Goal: Task Accomplishment & Management: Manage account settings

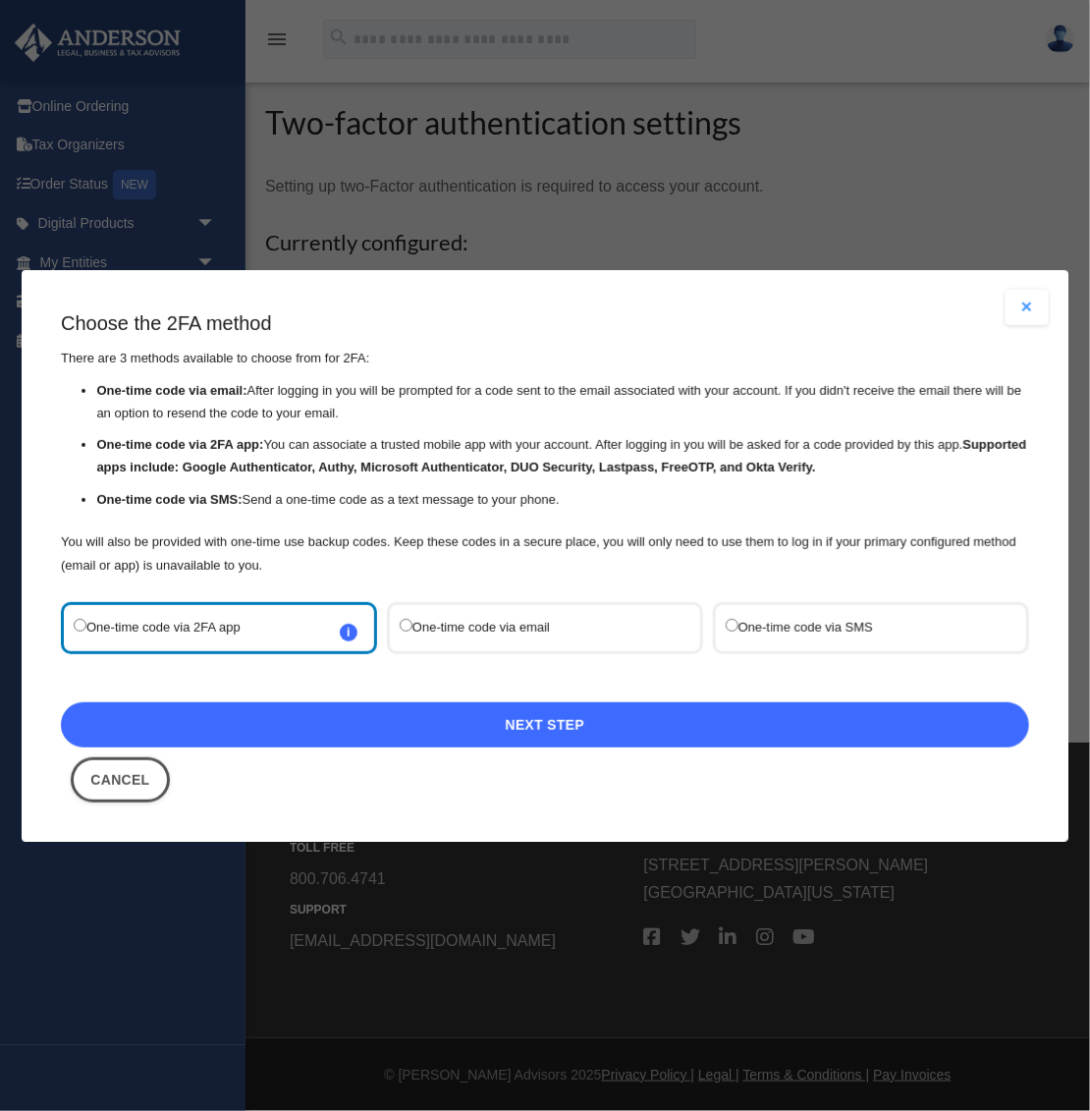
click at [435, 719] on link "Next Step" at bounding box center [545, 723] width 968 height 45
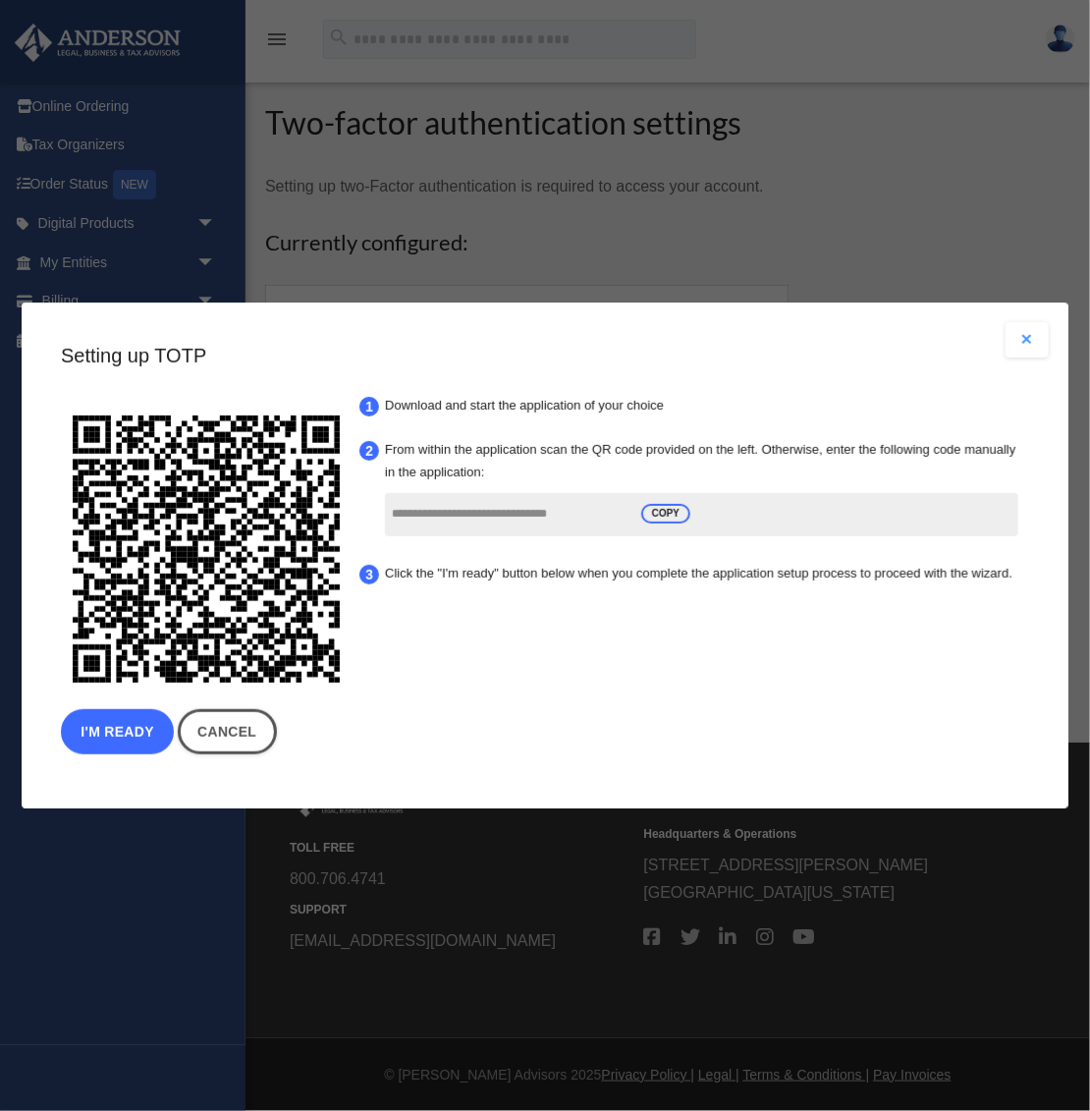
click at [144, 745] on button "I'm Ready" at bounding box center [117, 731] width 113 height 45
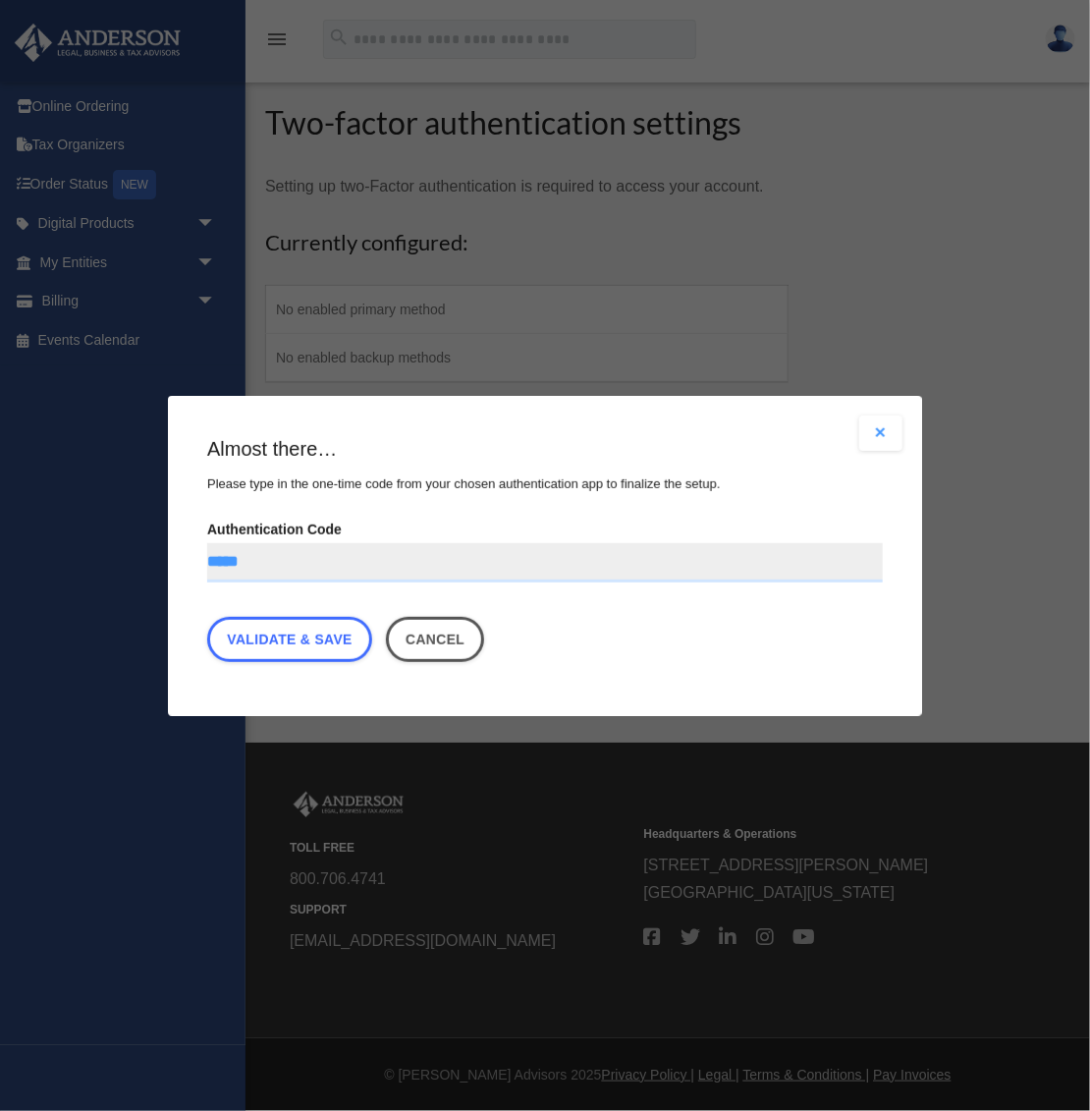
type input "******"
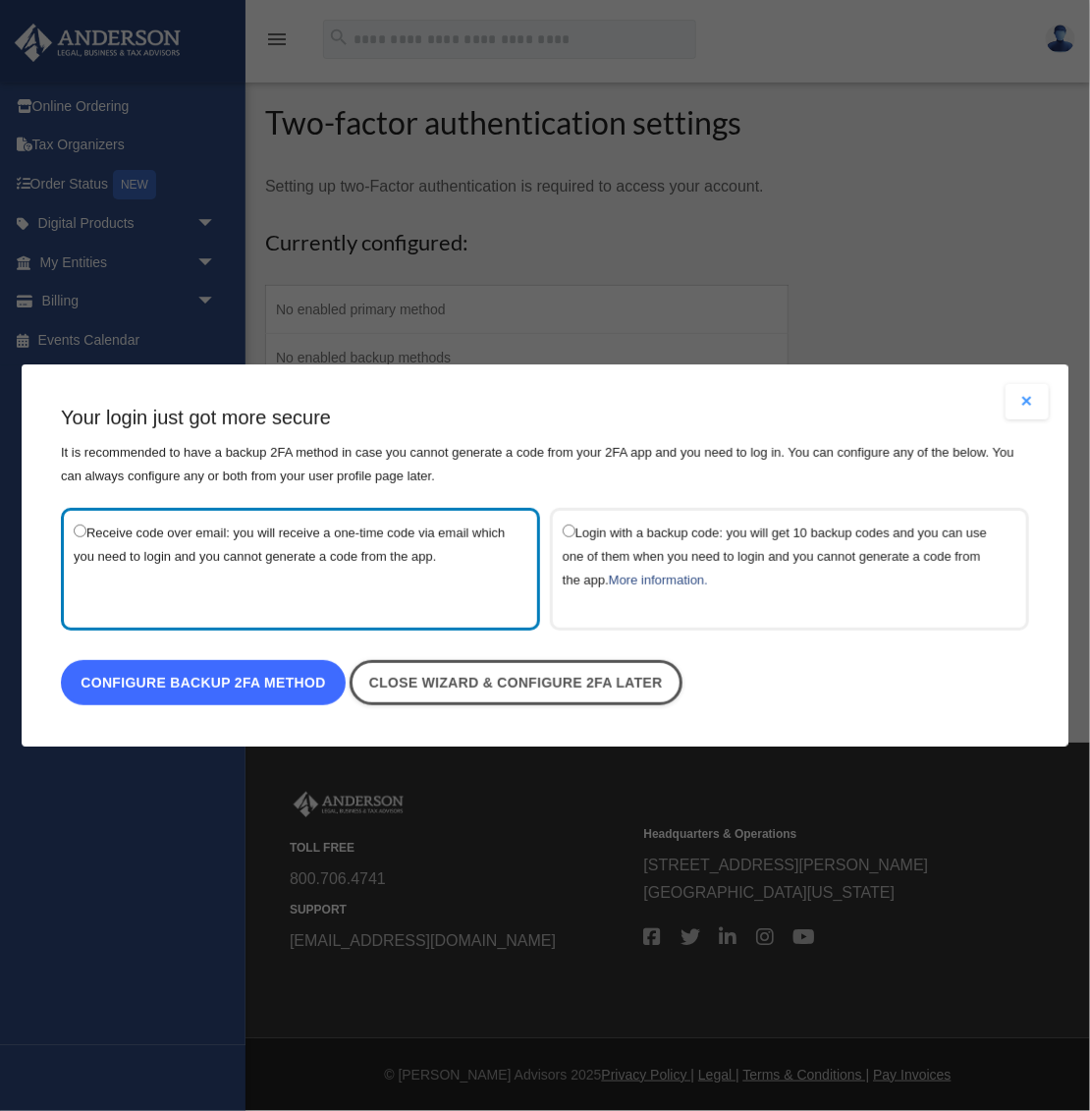
click at [248, 674] on link "Configure backup 2FA method" at bounding box center [203, 682] width 285 height 45
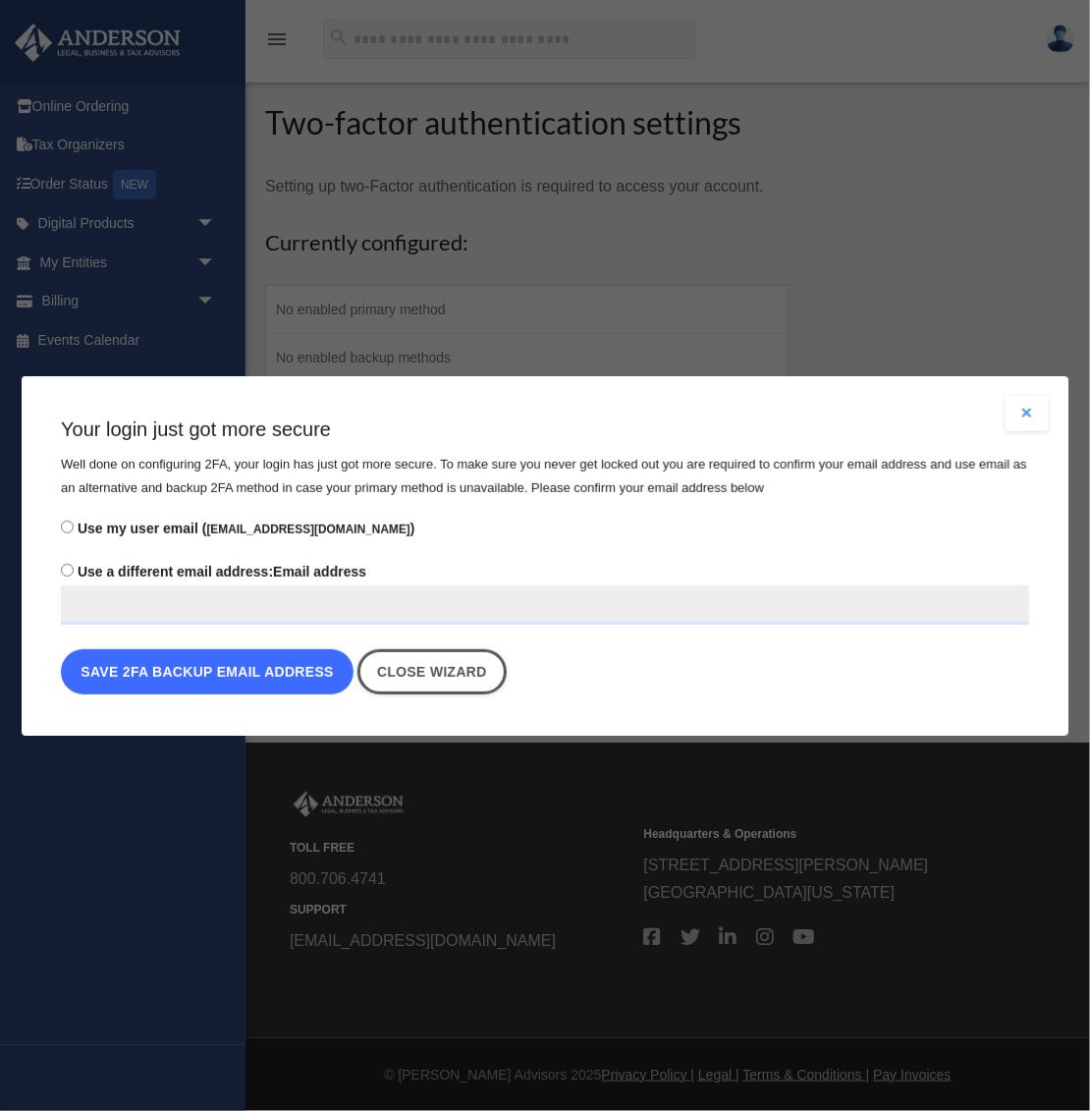
click at [248, 679] on button "Save 2FA backup email address" at bounding box center [207, 671] width 293 height 45
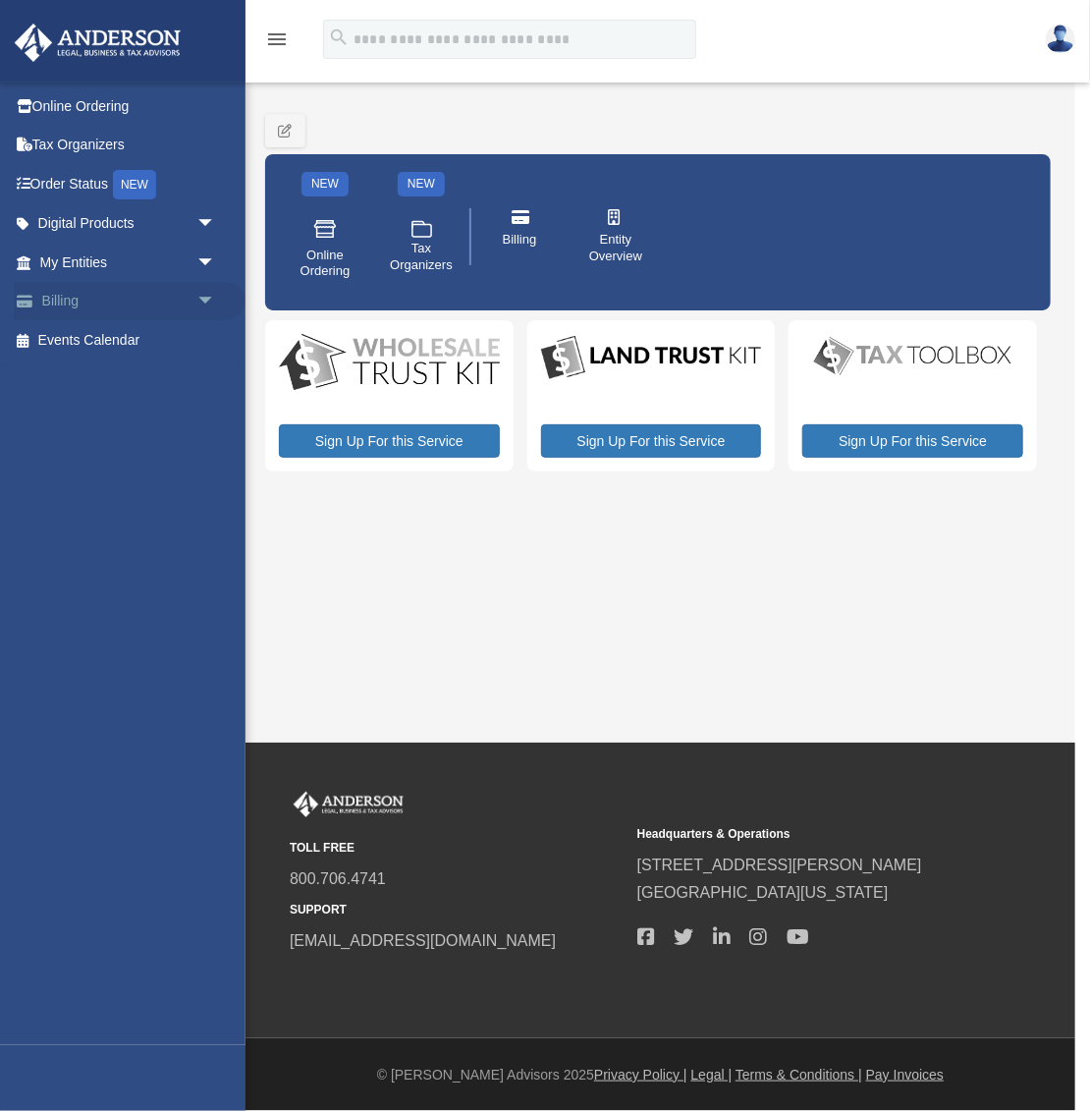
click at [104, 303] on link "Billing arrow_drop_down" at bounding box center [130, 301] width 232 height 39
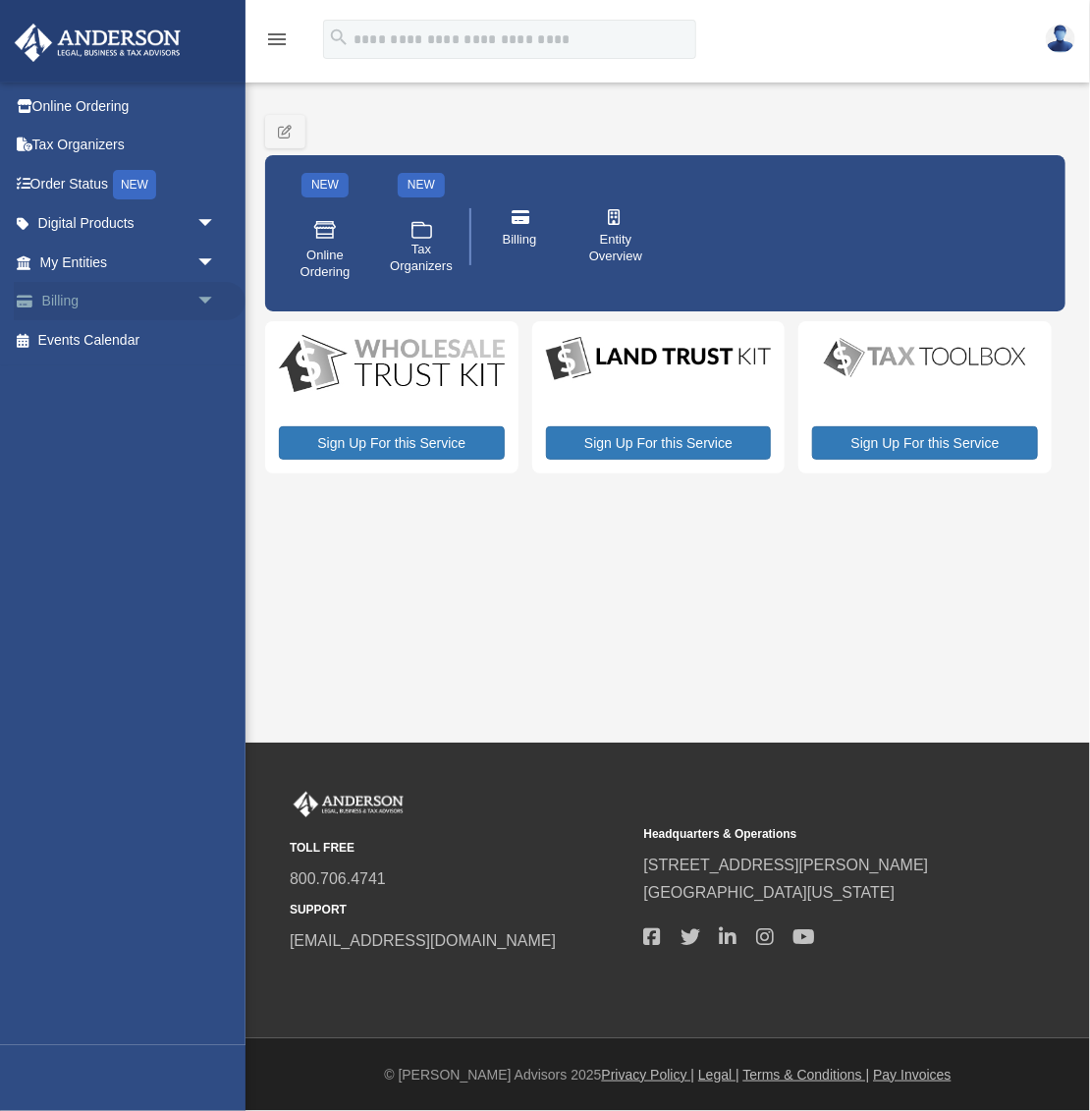
click at [196, 295] on span "arrow_drop_down" at bounding box center [215, 302] width 39 height 40
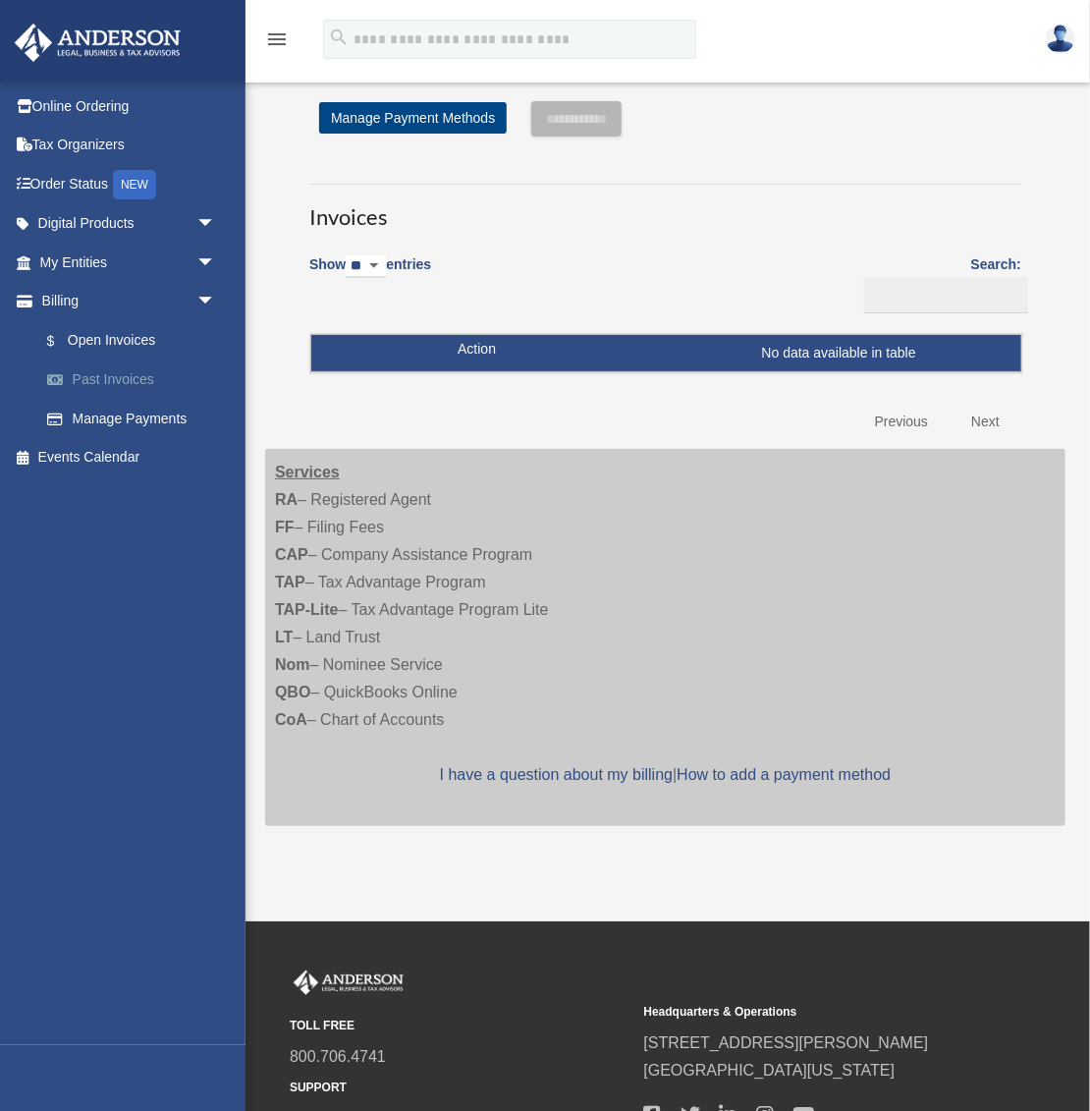
click at [133, 384] on link "Past Invoices" at bounding box center [137, 379] width 218 height 39
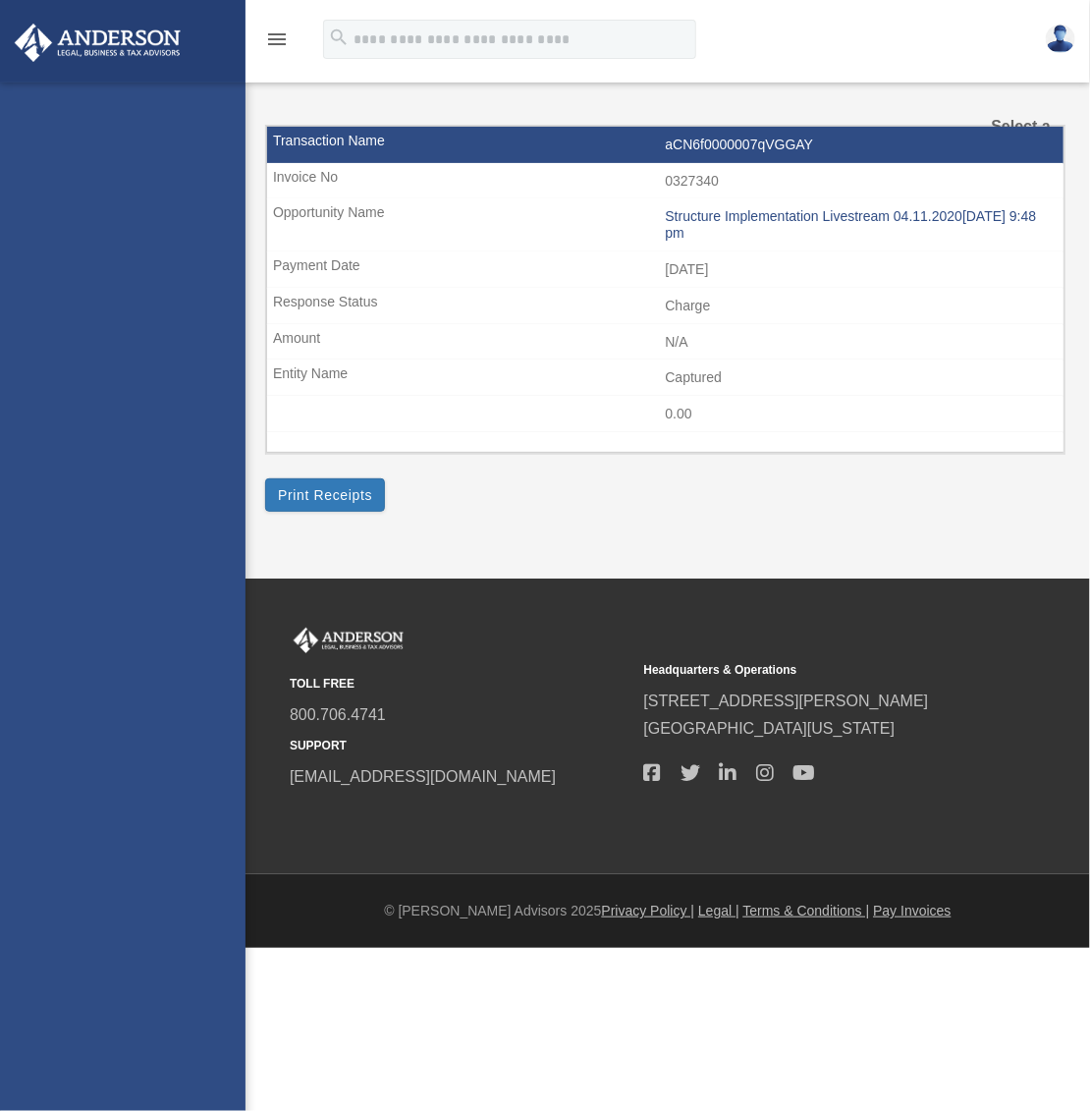
select select
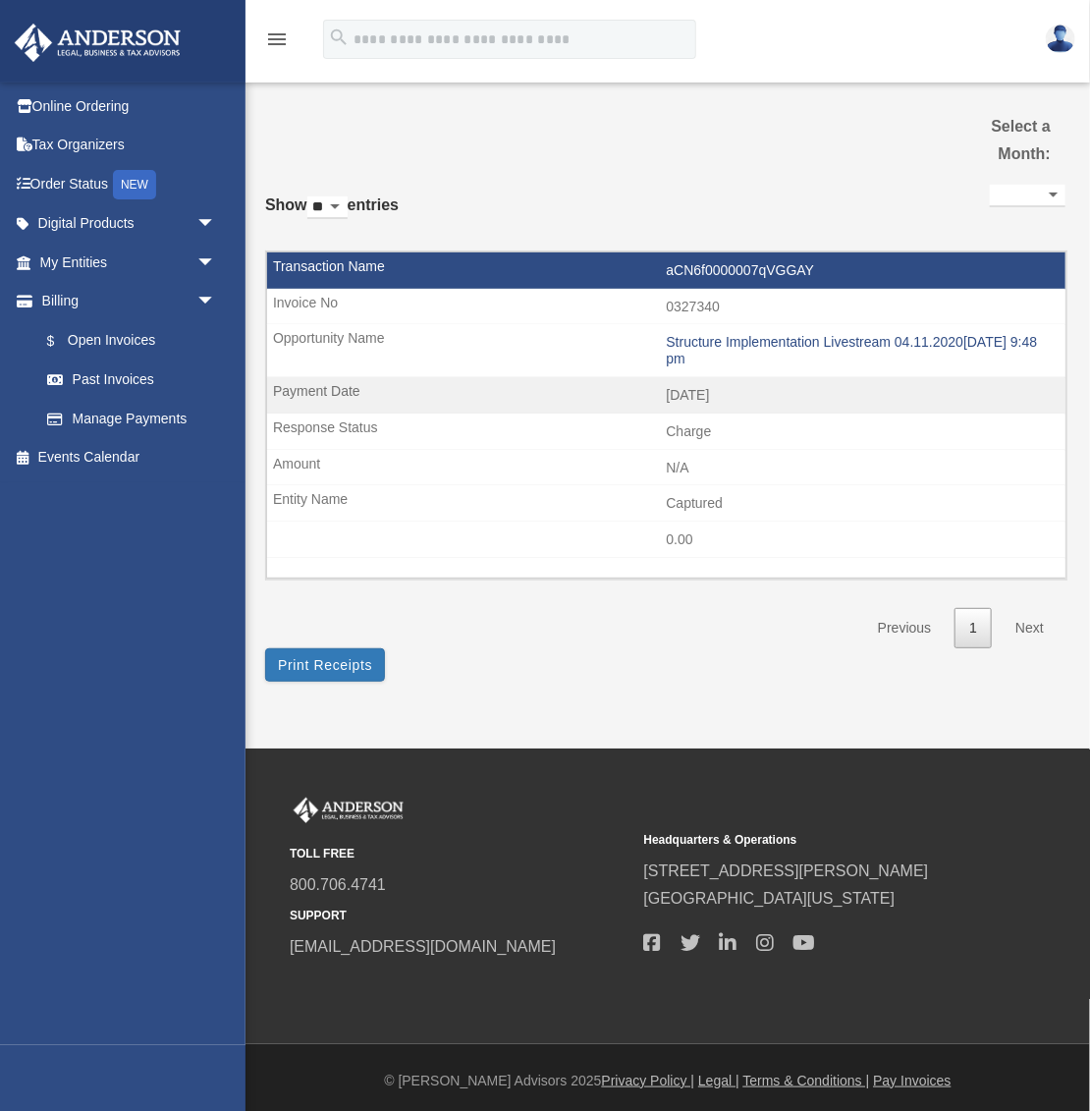
click at [993, 191] on select "**********" at bounding box center [1028, 196] width 76 height 23
click at [807, 192] on div "**********" at bounding box center [665, 414] width 800 height 468
click at [67, 108] on link "Online Ordering" at bounding box center [130, 105] width 232 height 39
select select
click at [110, 413] on link "Manage Payments" at bounding box center [137, 418] width 218 height 39
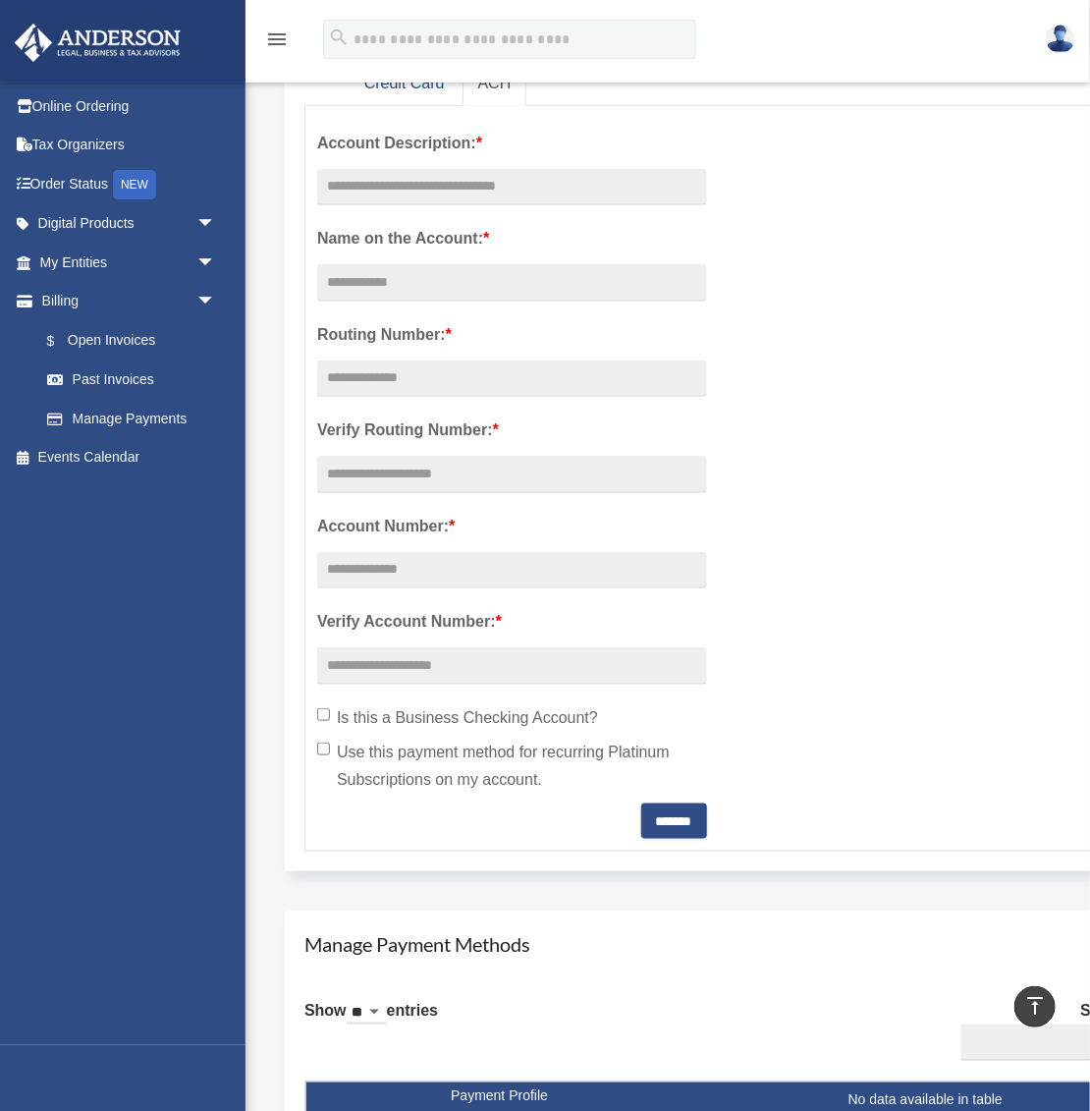
scroll to position [76, 0]
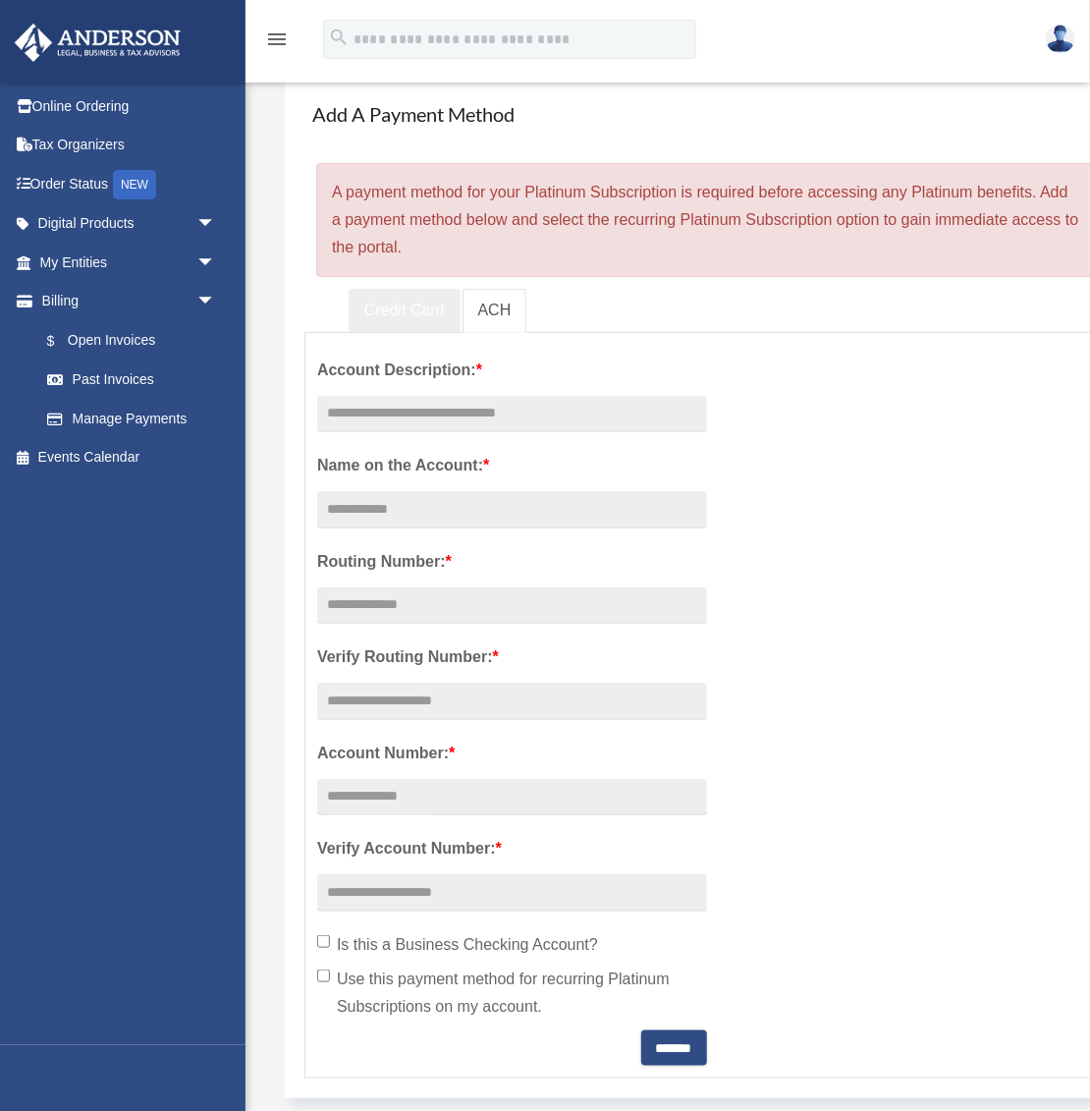
click at [411, 321] on link "Credit Card" at bounding box center [405, 311] width 112 height 44
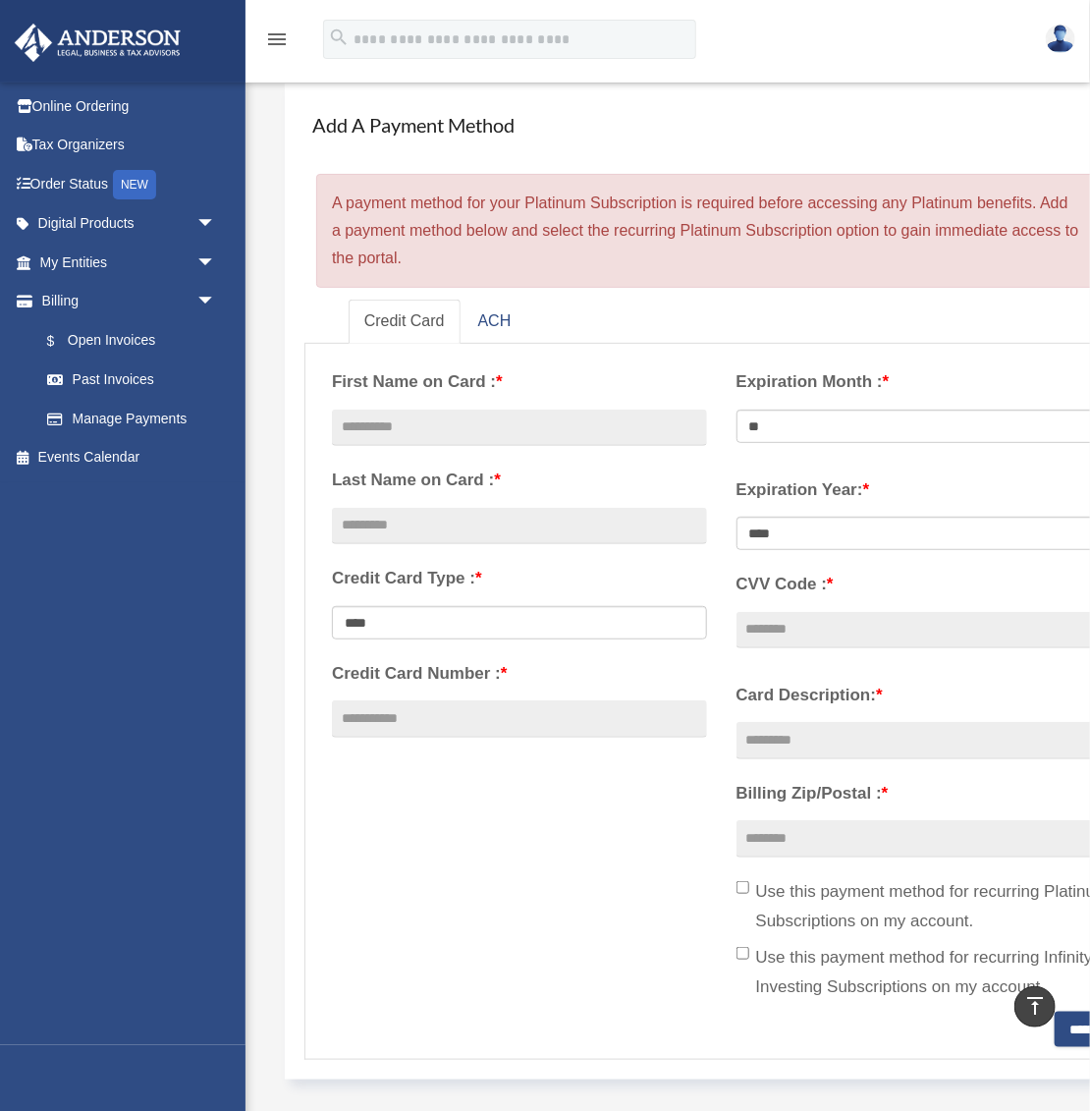
scroll to position [0, 0]
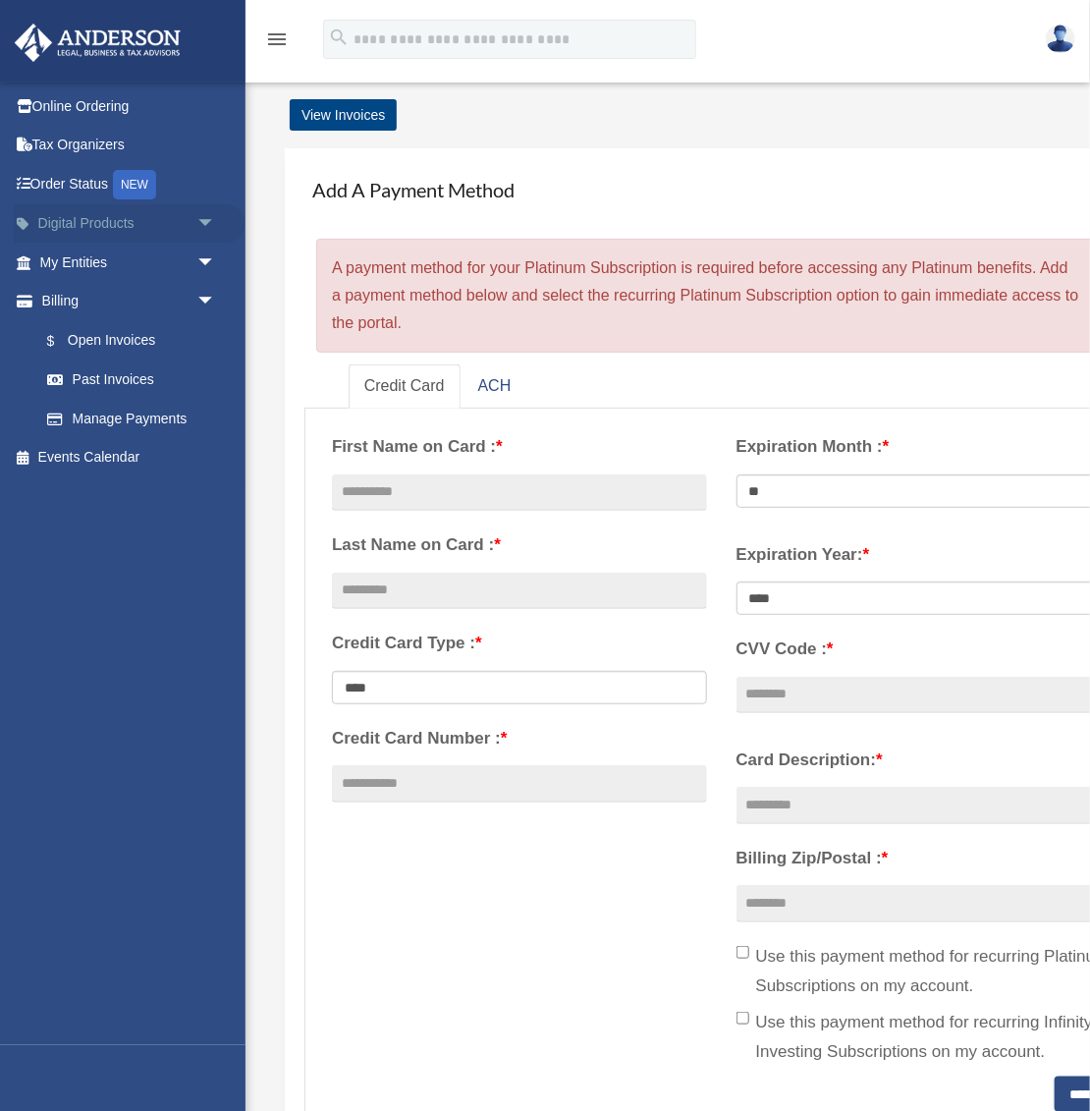
click at [148, 214] on link "Digital Products arrow_drop_down" at bounding box center [130, 223] width 232 height 39
click at [150, 255] on link "My Entities arrow_drop_down" at bounding box center [130, 262] width 232 height 39
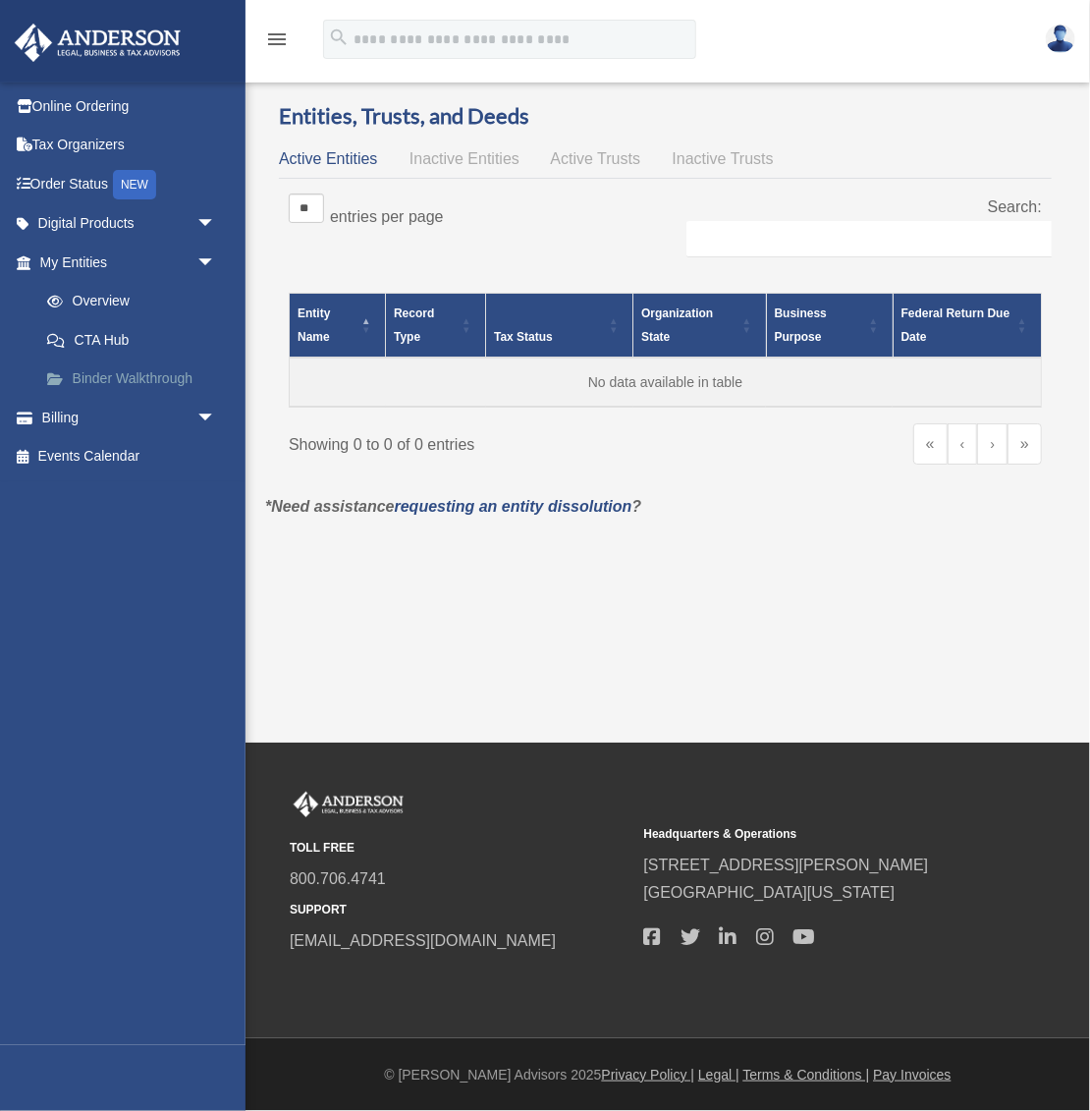
click at [103, 380] on link "Binder Walkthrough" at bounding box center [137, 378] width 218 height 39
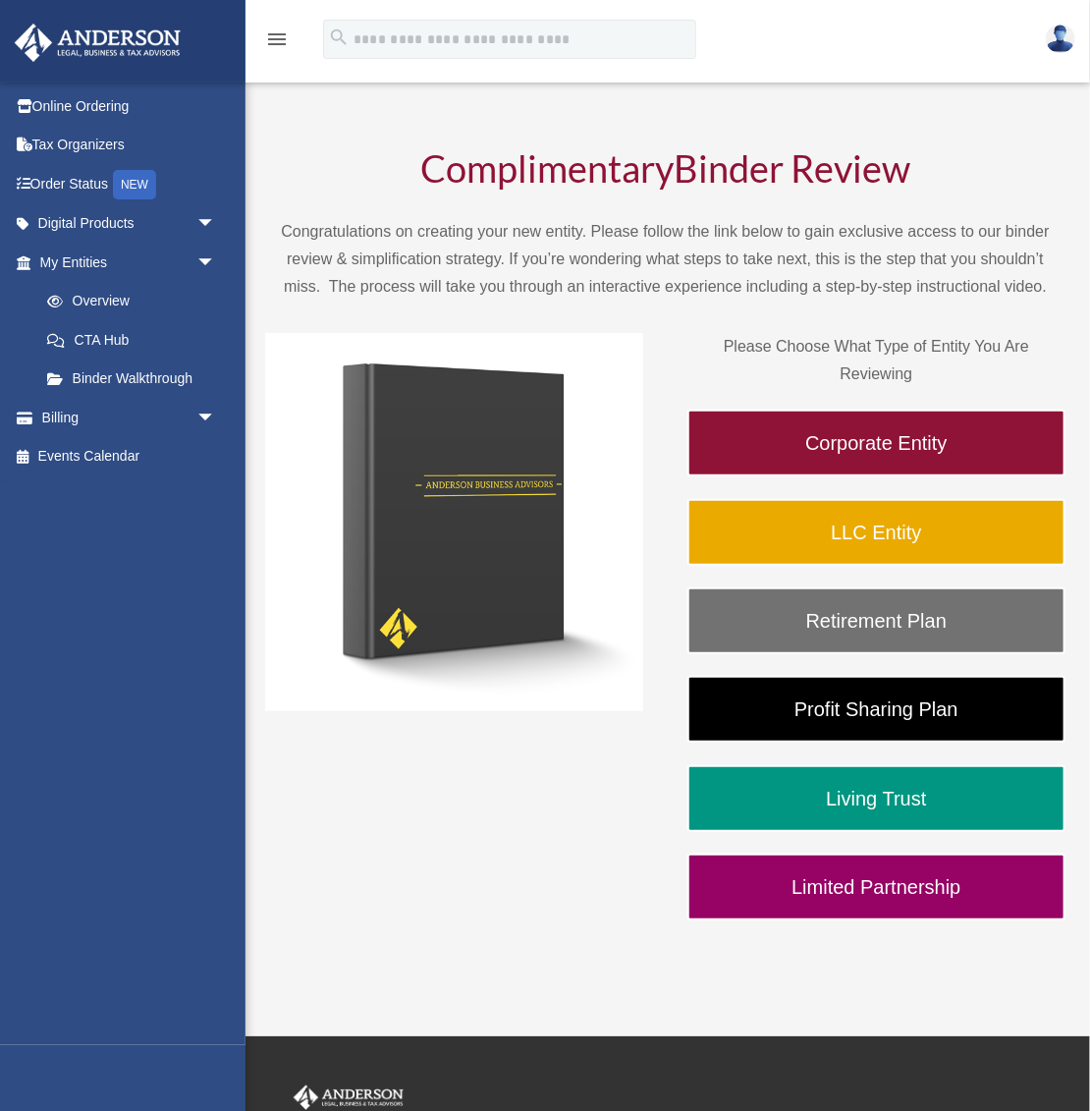
click at [1054, 31] on img at bounding box center [1060, 39] width 29 height 28
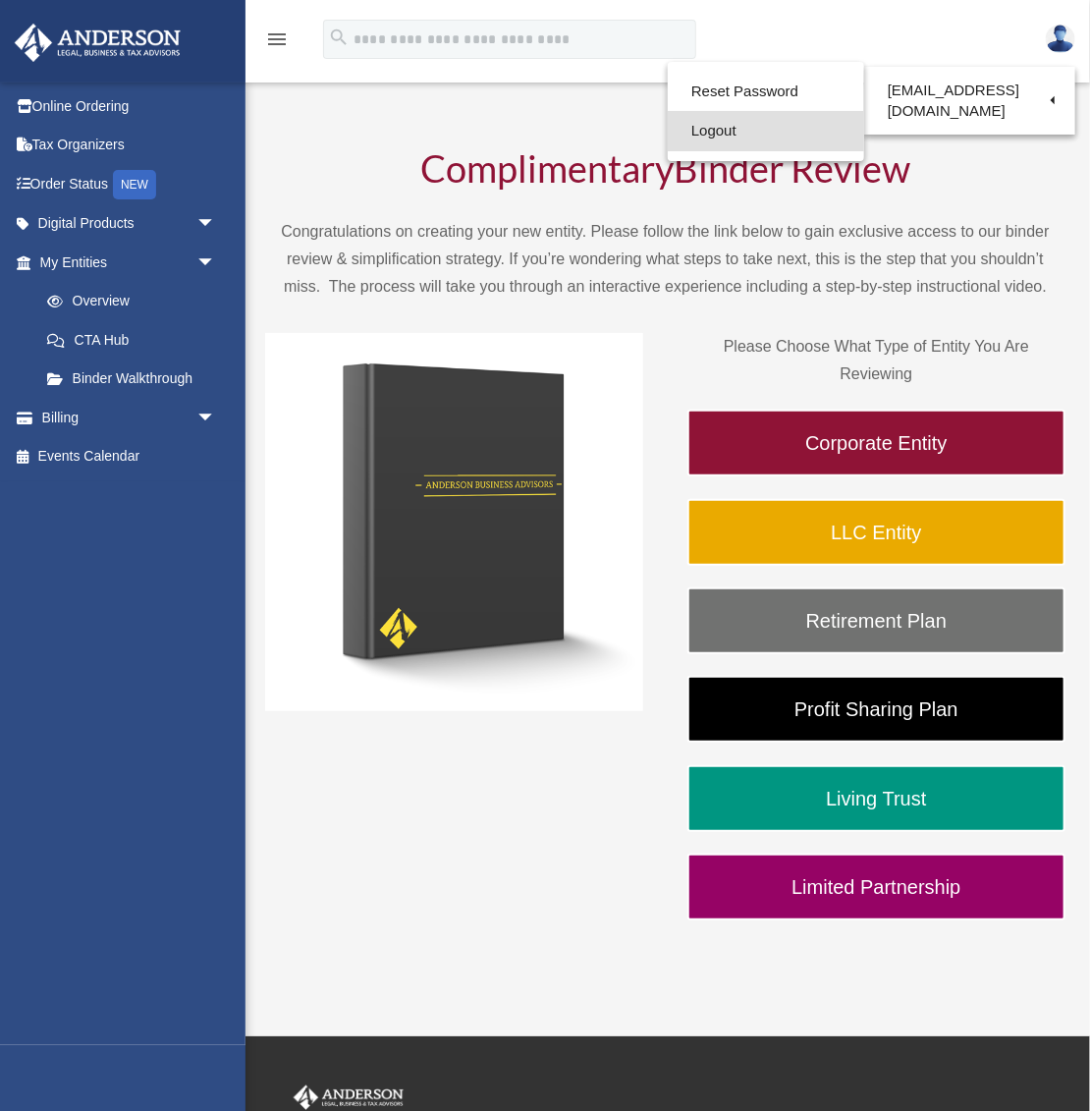
click at [697, 124] on link "Logout" at bounding box center [766, 131] width 196 height 40
